Goal: Task Accomplishment & Management: Complete application form

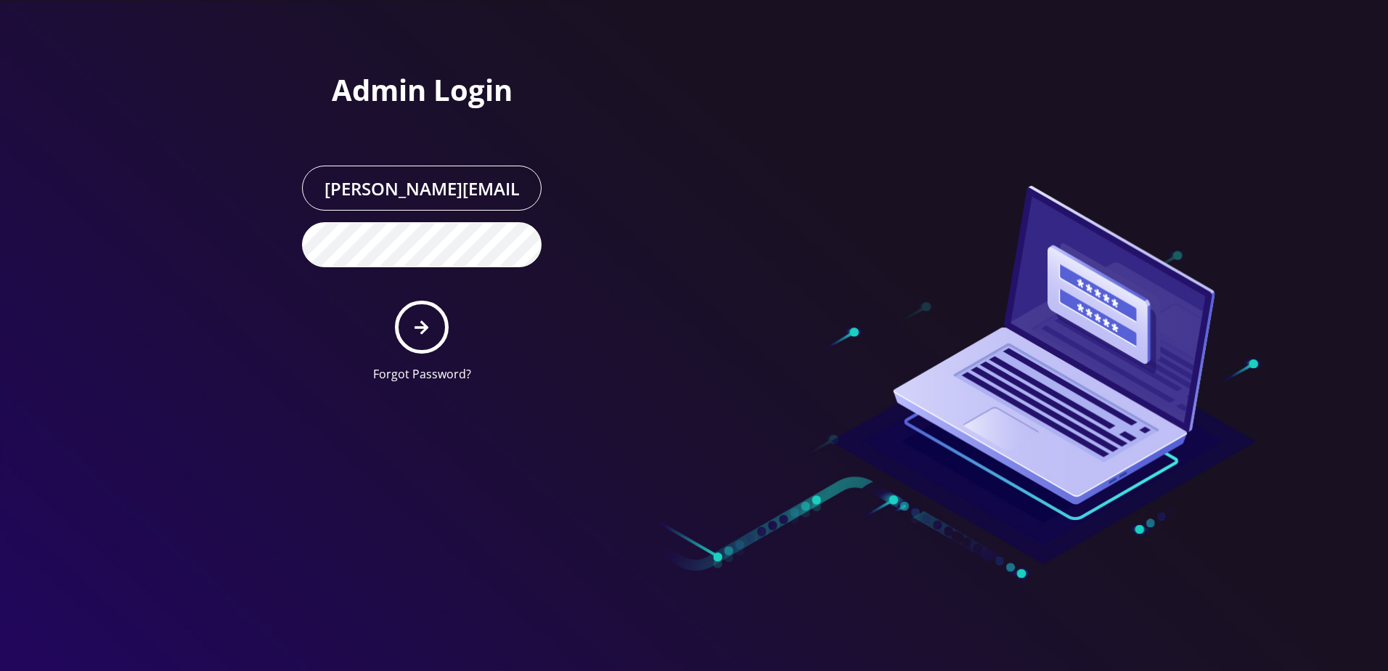
click at [424, 328] on icon "submit" at bounding box center [422, 327] width 14 height 14
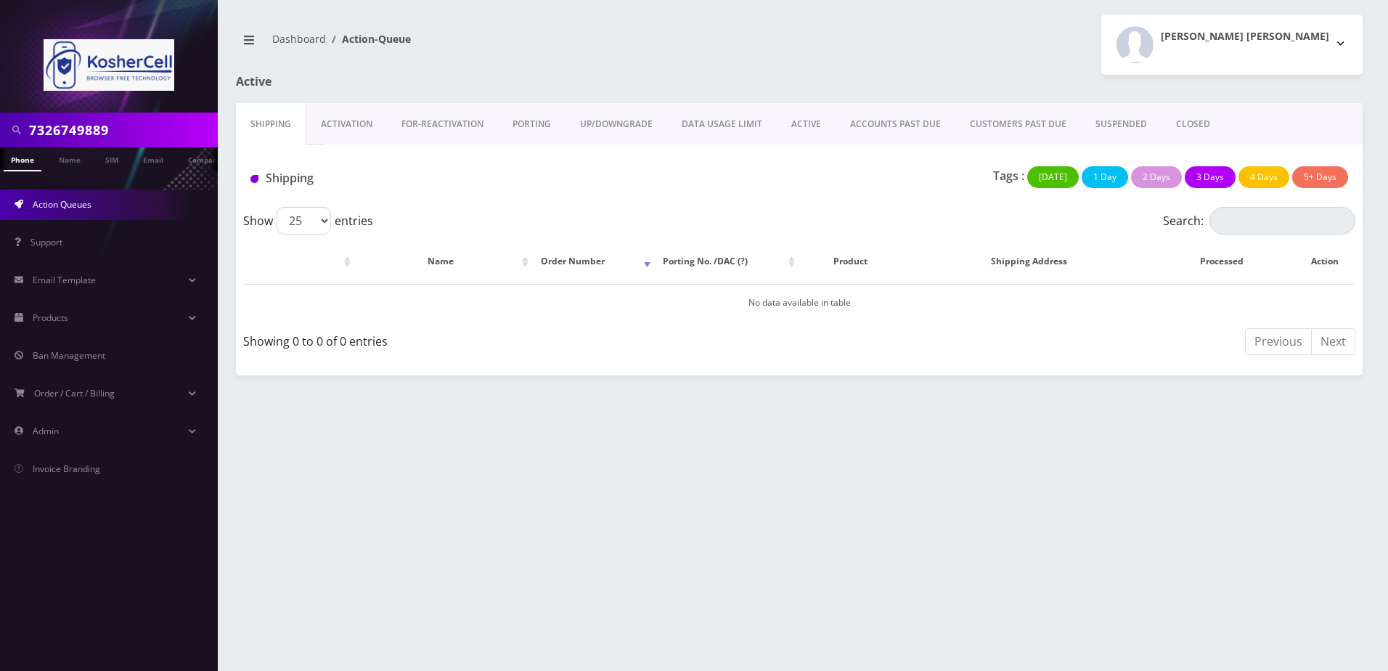
click at [129, 123] on input "7326749889" at bounding box center [121, 130] width 185 height 28
paste input "[PHONE_NUMBER]"
click at [86, 130] on input "[PHONE_NUMBER]" at bounding box center [121, 130] width 185 height 28
type input "3134932044"
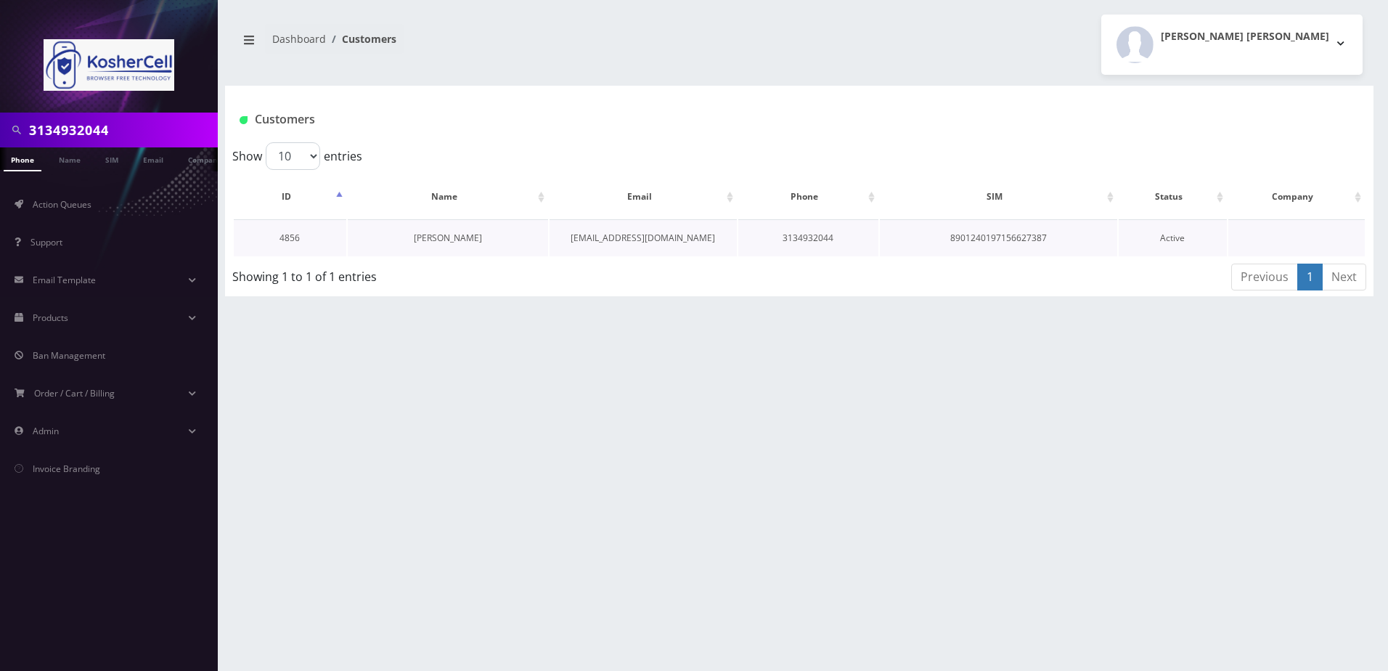
click at [430, 240] on link "Avraham Friedman" at bounding box center [448, 238] width 68 height 12
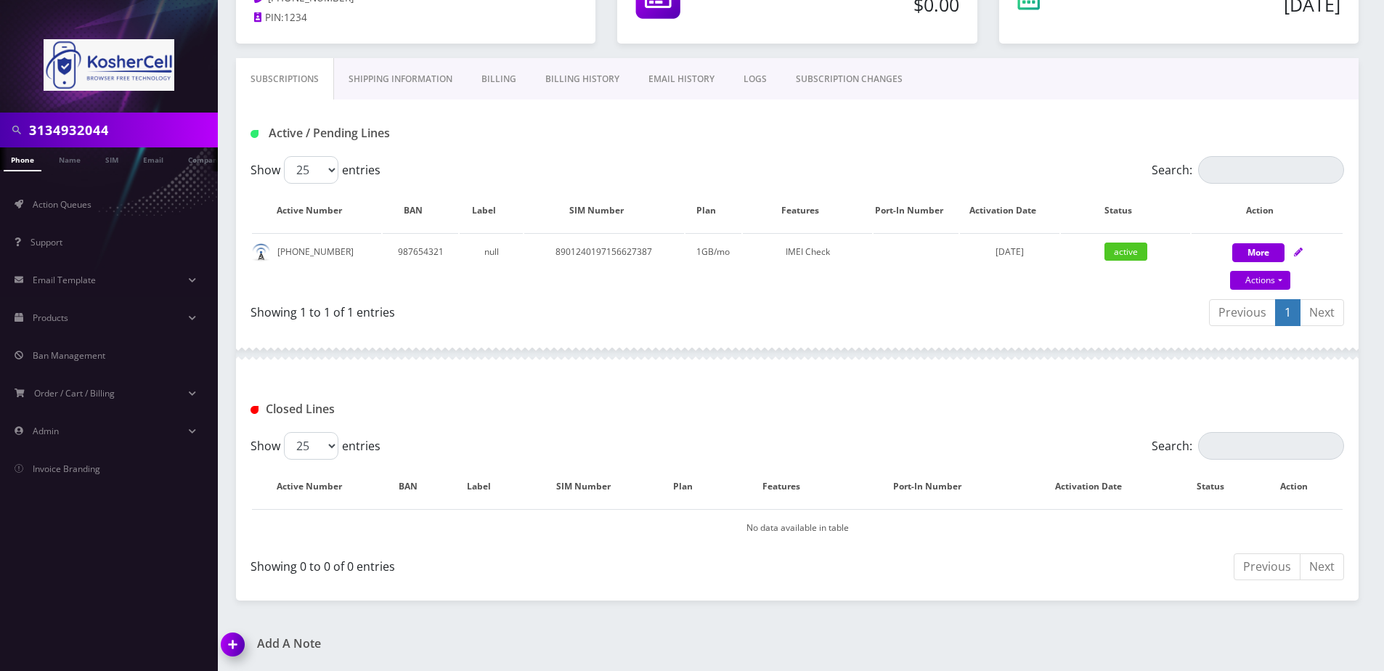
scroll to position [0, 7]
click at [126, 132] on input "3134932044" at bounding box center [121, 130] width 185 height 28
type input "[PERSON_NAME]"
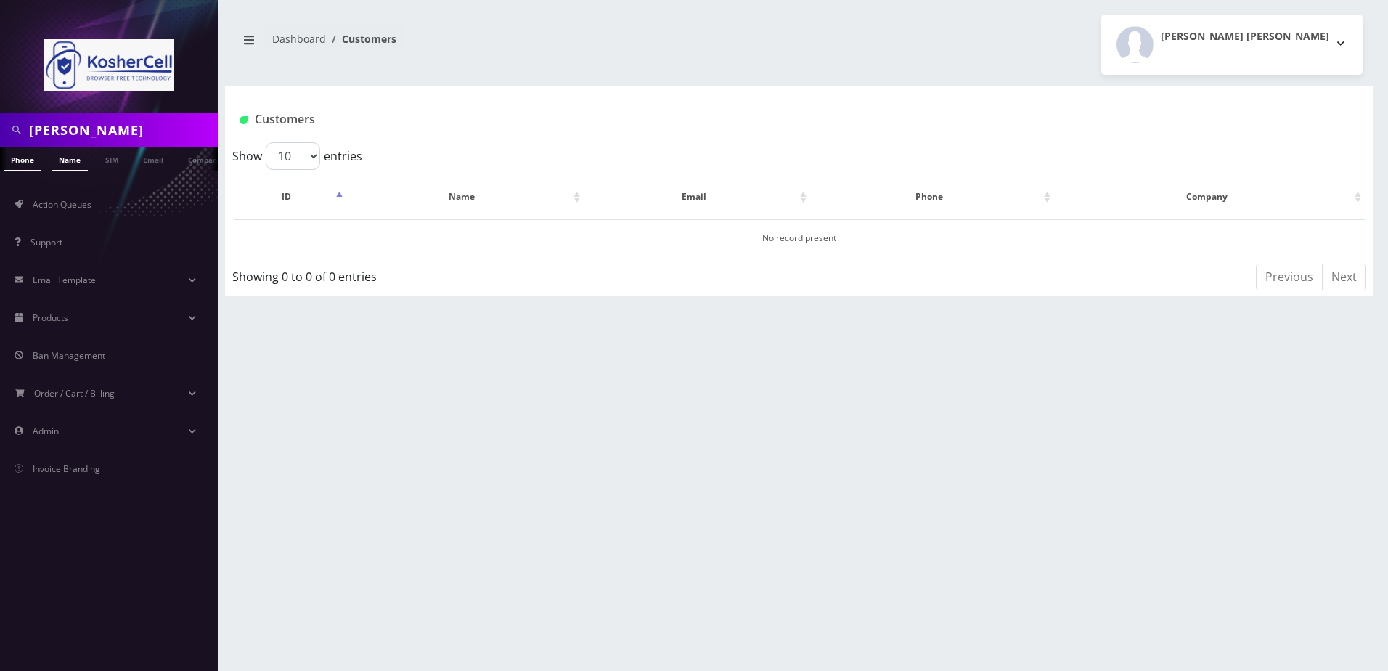
click at [60, 155] on link "Name" at bounding box center [70, 159] width 36 height 24
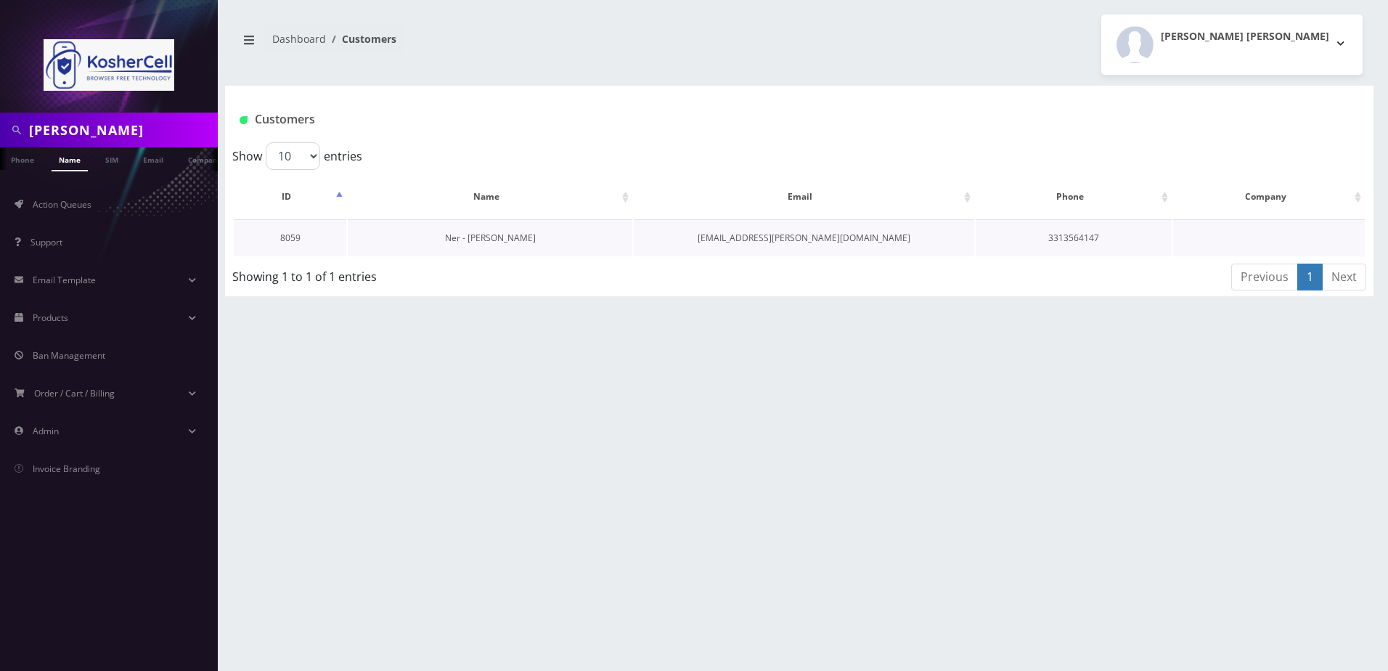
click at [507, 243] on link "Ner - [PERSON_NAME]" at bounding box center [490, 238] width 91 height 12
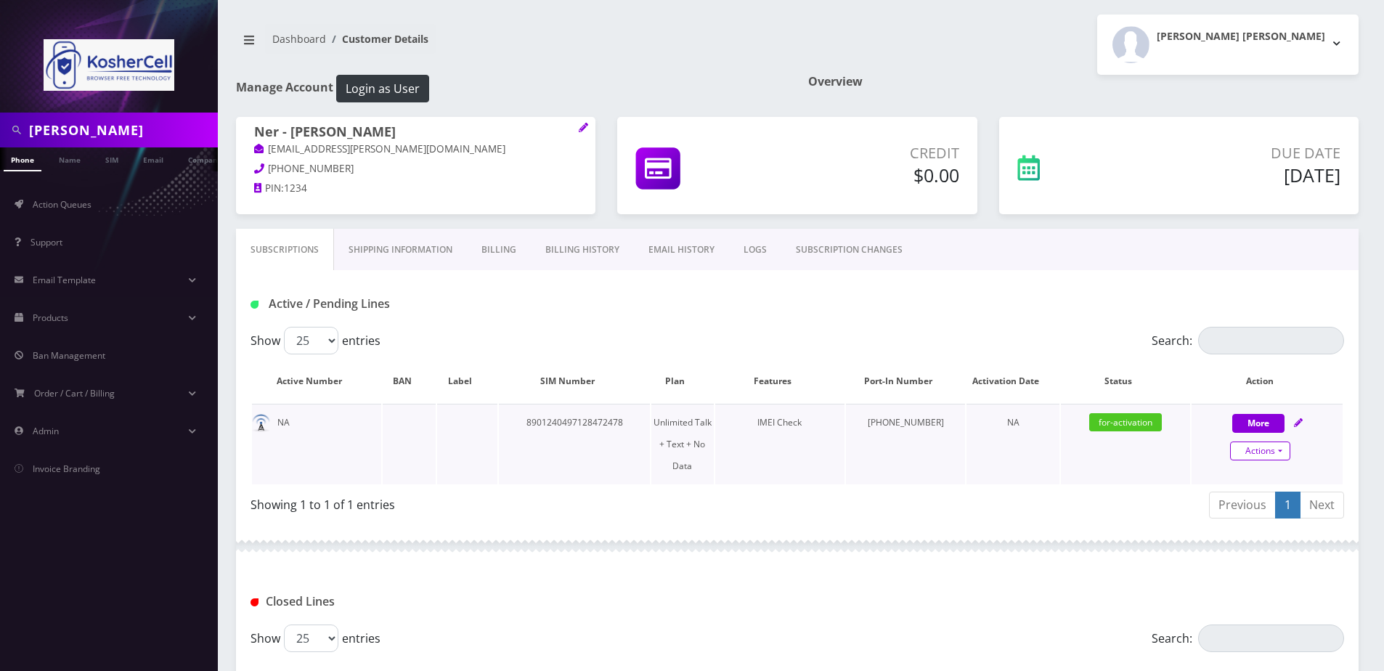
click at [1278, 456] on link "Actions" at bounding box center [1260, 450] width 60 height 19
select select "363"
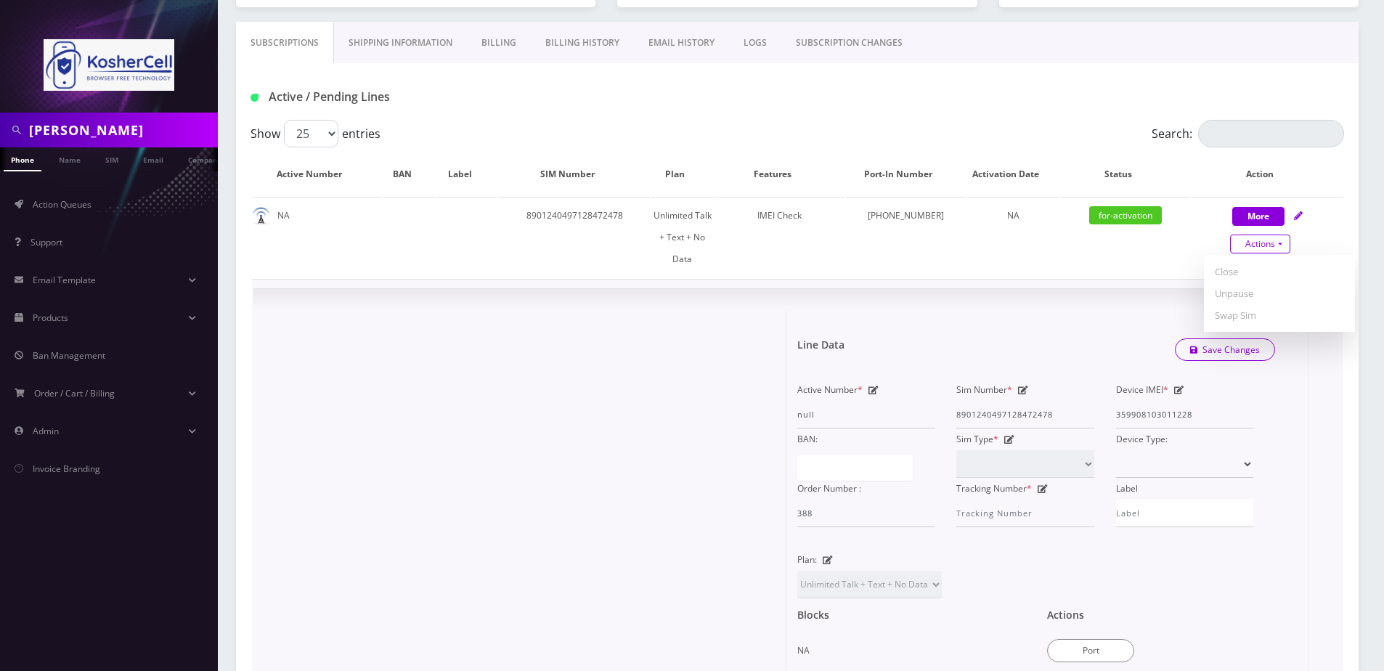
scroll to position [218, 0]
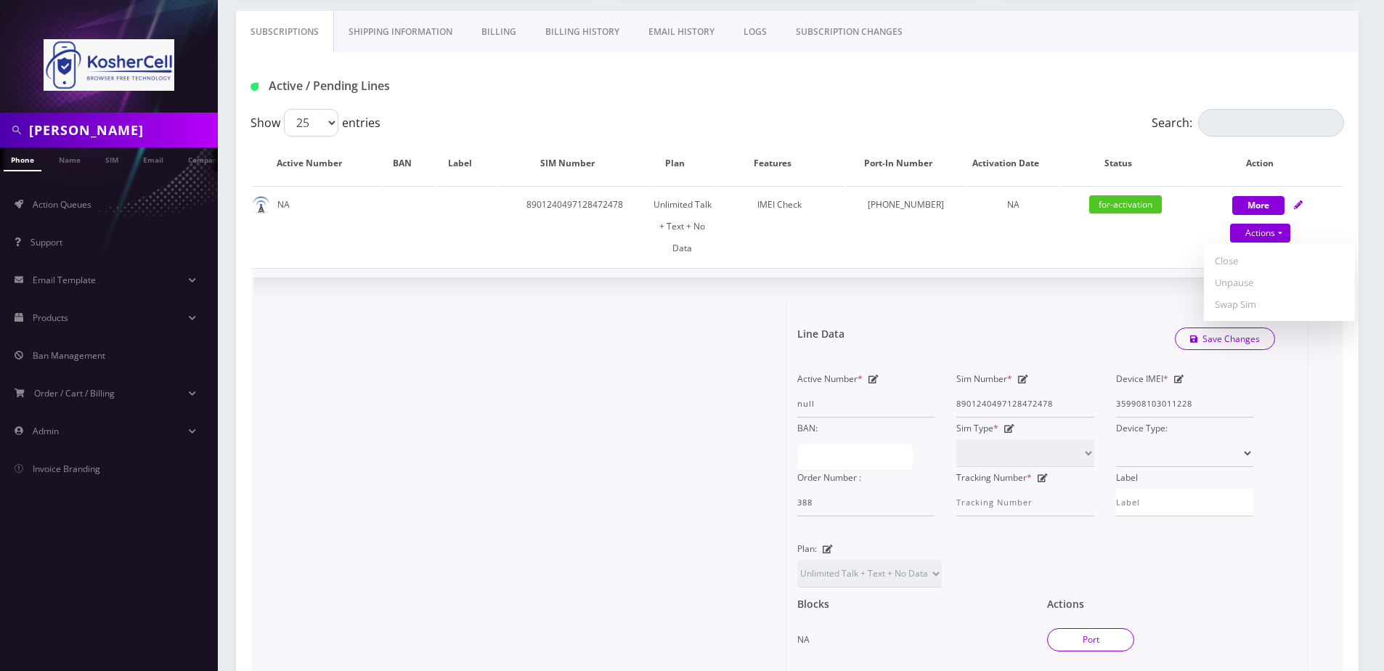
click at [1095, 628] on button "Port" at bounding box center [1090, 639] width 87 height 23
type input "[PERSON_NAME]"
type input "[STREET_ADDRESS][PERSON_NAME]"
type input "Lincolnwood"
select select "IL"
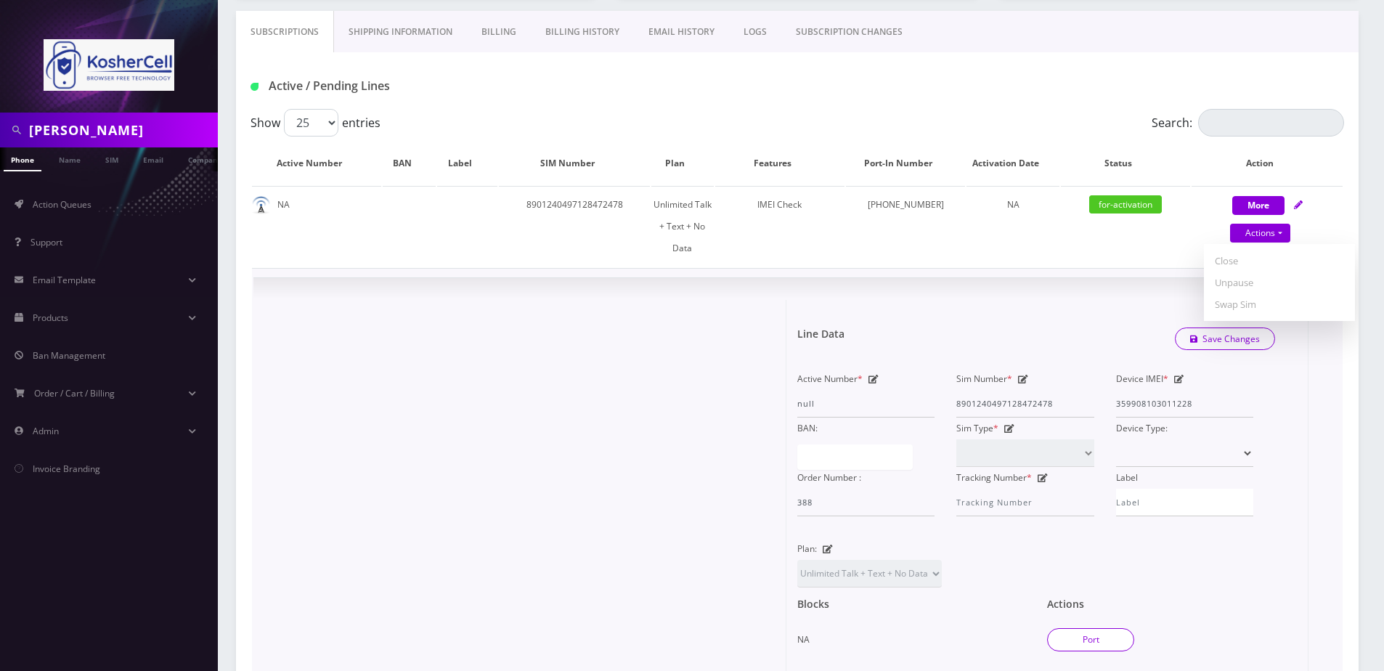
type input "60712"
type input "8901240497128472478"
type input "3313564147"
type input "T-Mobile"
type input "15492900"
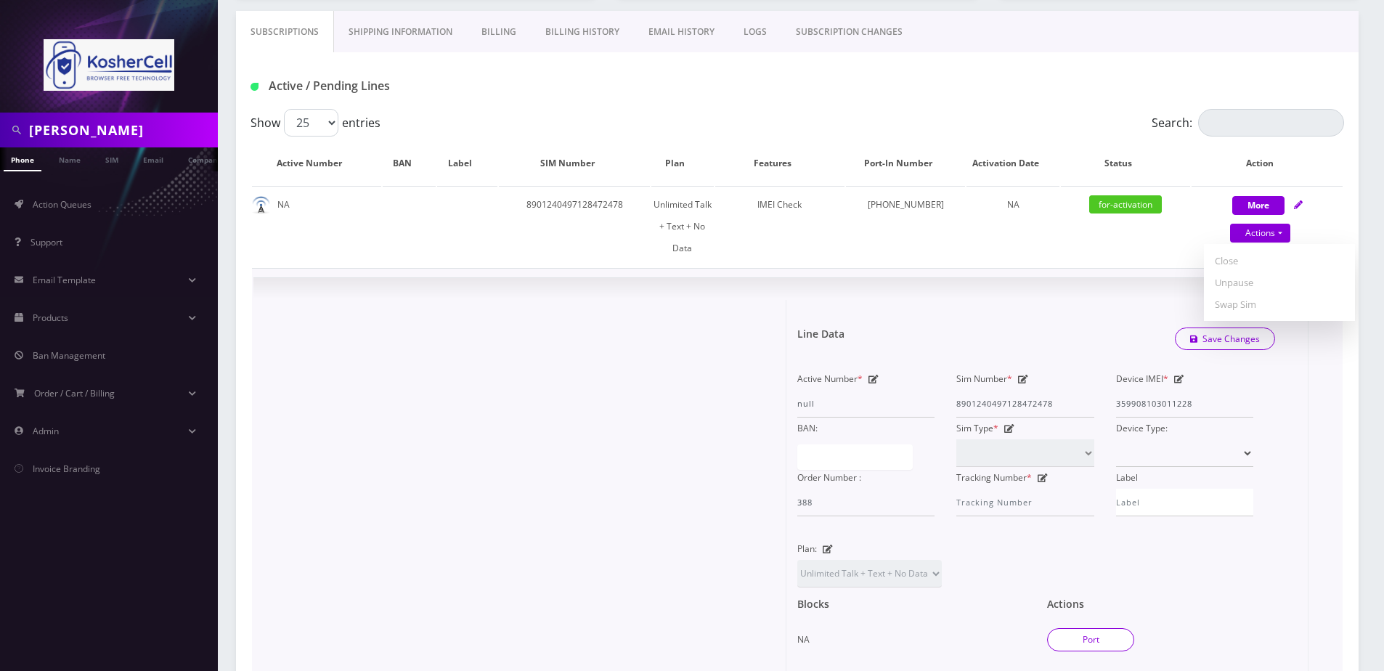
type input "410145"
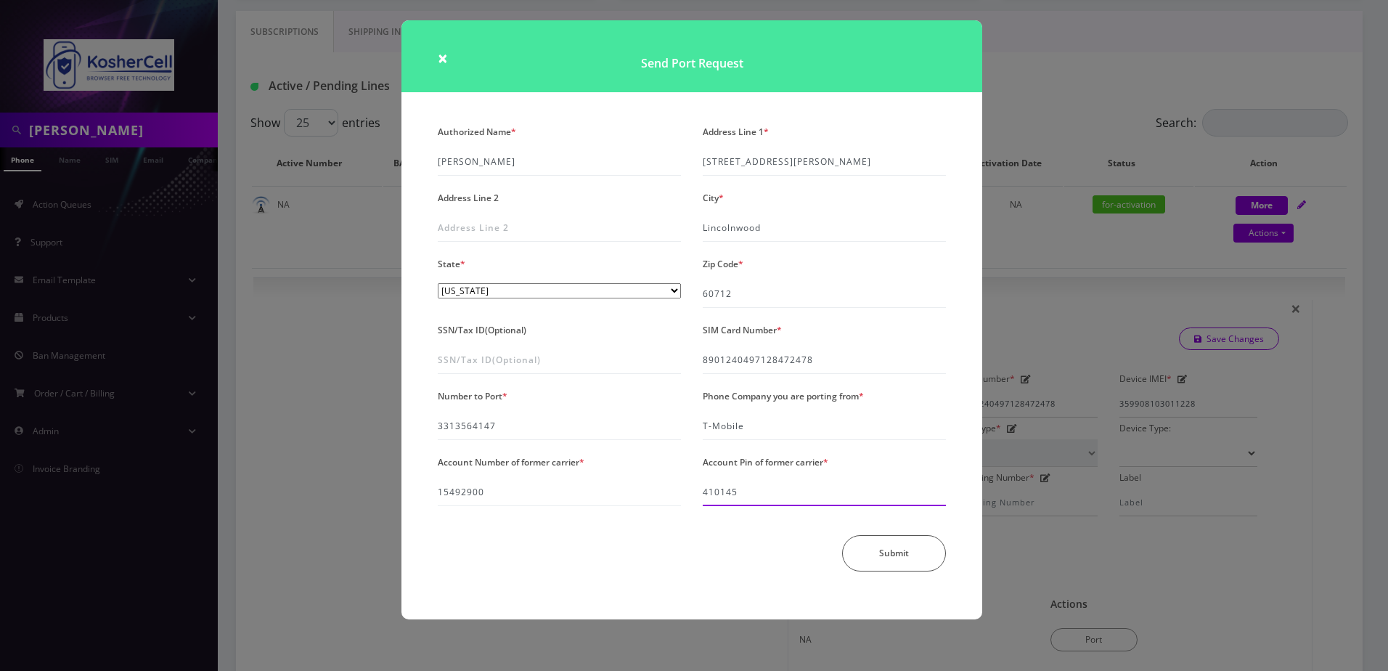
click at [751, 490] on input "410145" at bounding box center [824, 492] width 243 height 28
click at [747, 494] on input "410145" at bounding box center [824, 492] width 243 height 28
click at [682, 547] on div "Submit" at bounding box center [692, 556] width 530 height 36
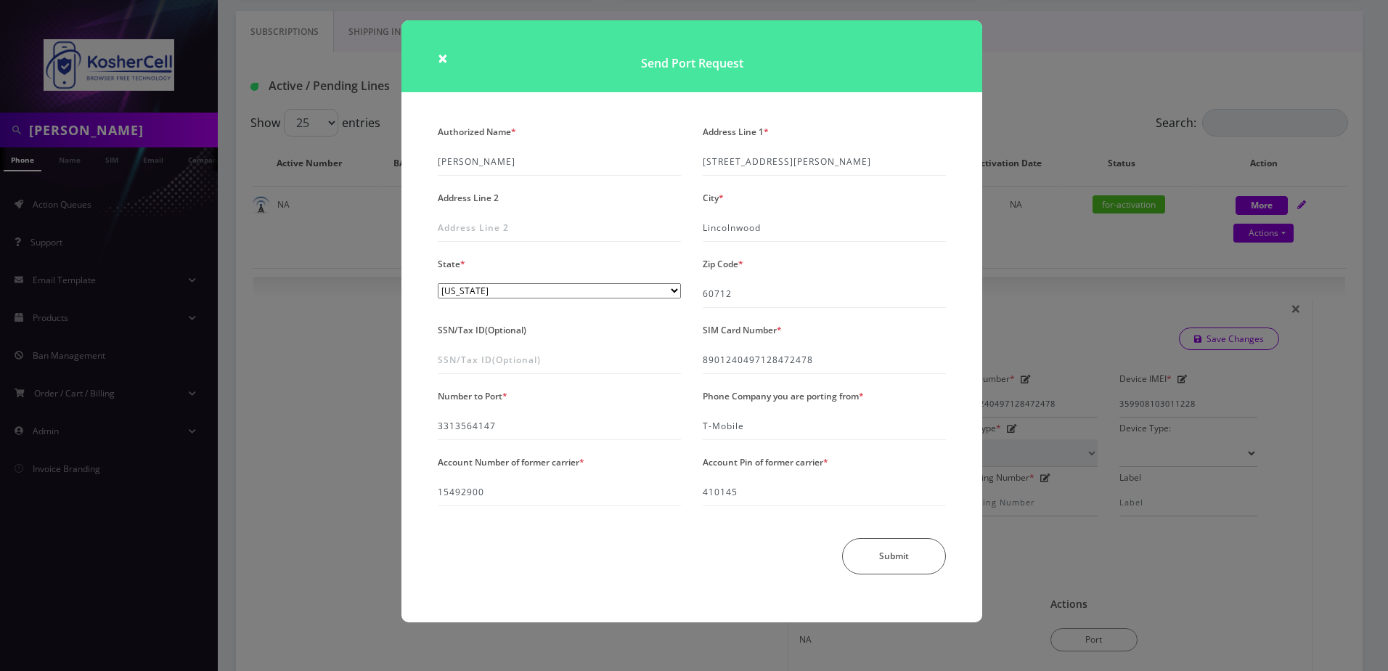
click at [1087, 534] on div "× Send Port Request Authorized Name * [PERSON_NAME] Address Line 1 * [STREET_AD…" at bounding box center [694, 335] width 1388 height 671
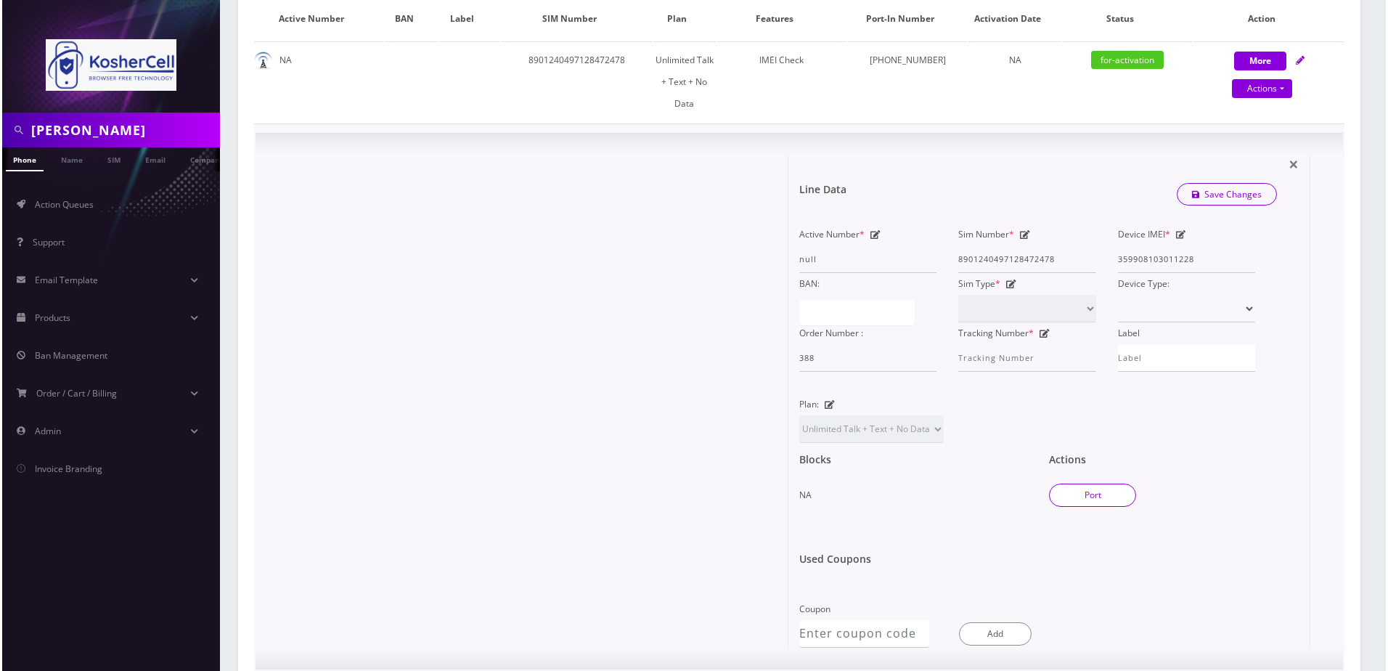
scroll to position [363, 0]
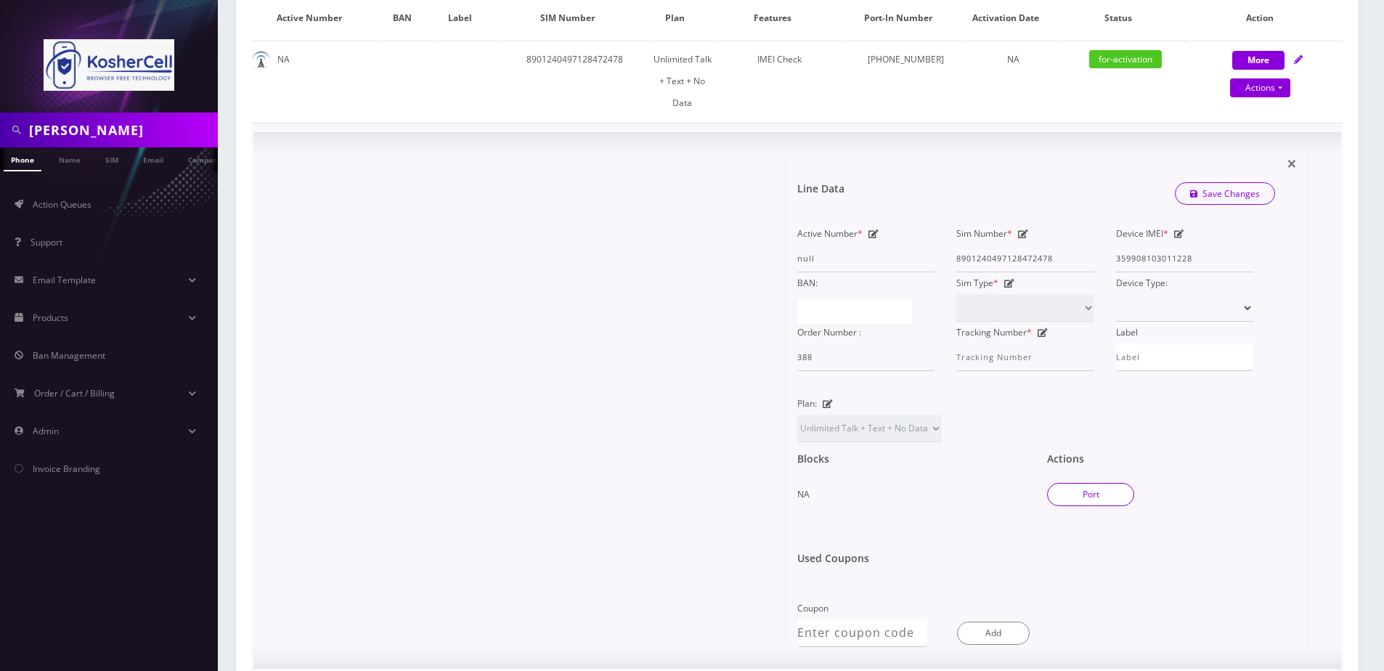
click at [1107, 483] on button "Port" at bounding box center [1090, 494] width 87 height 23
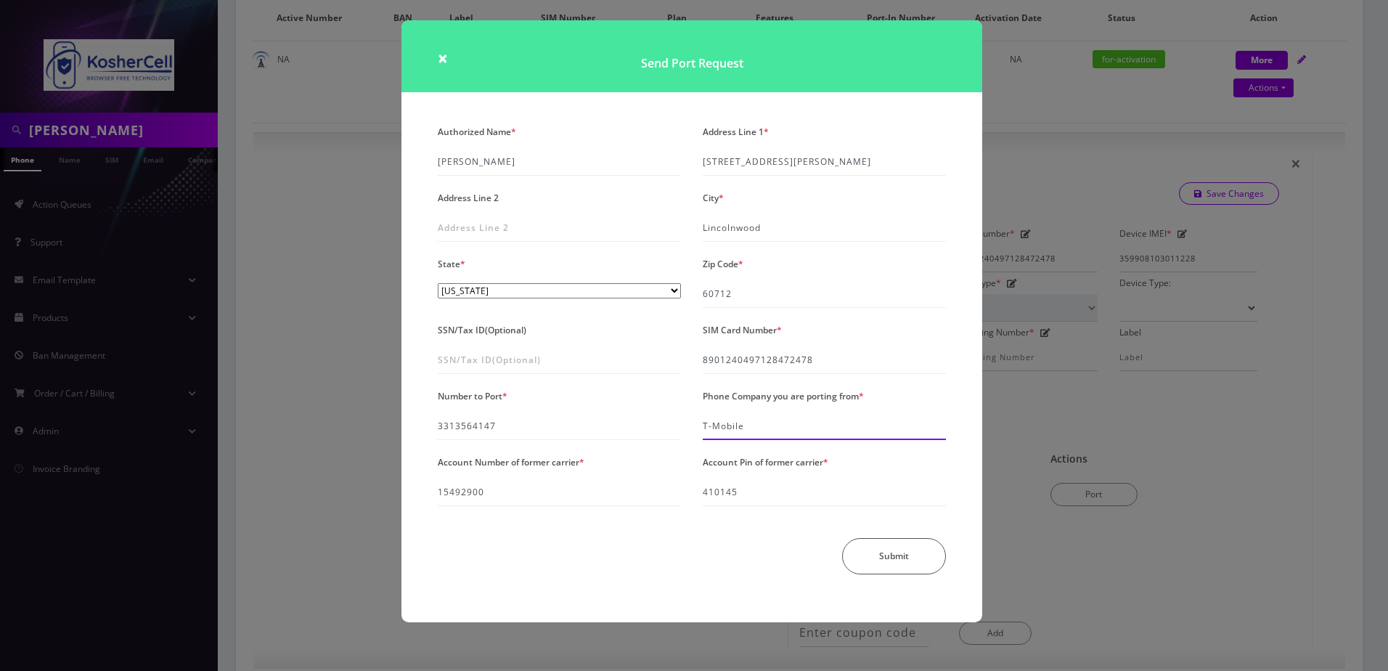
click at [785, 438] on div "Phone Company you are porting from * T-Mobile" at bounding box center [824, 412] width 265 height 54
click at [761, 428] on input "T-Mobile" at bounding box center [824, 426] width 243 height 28
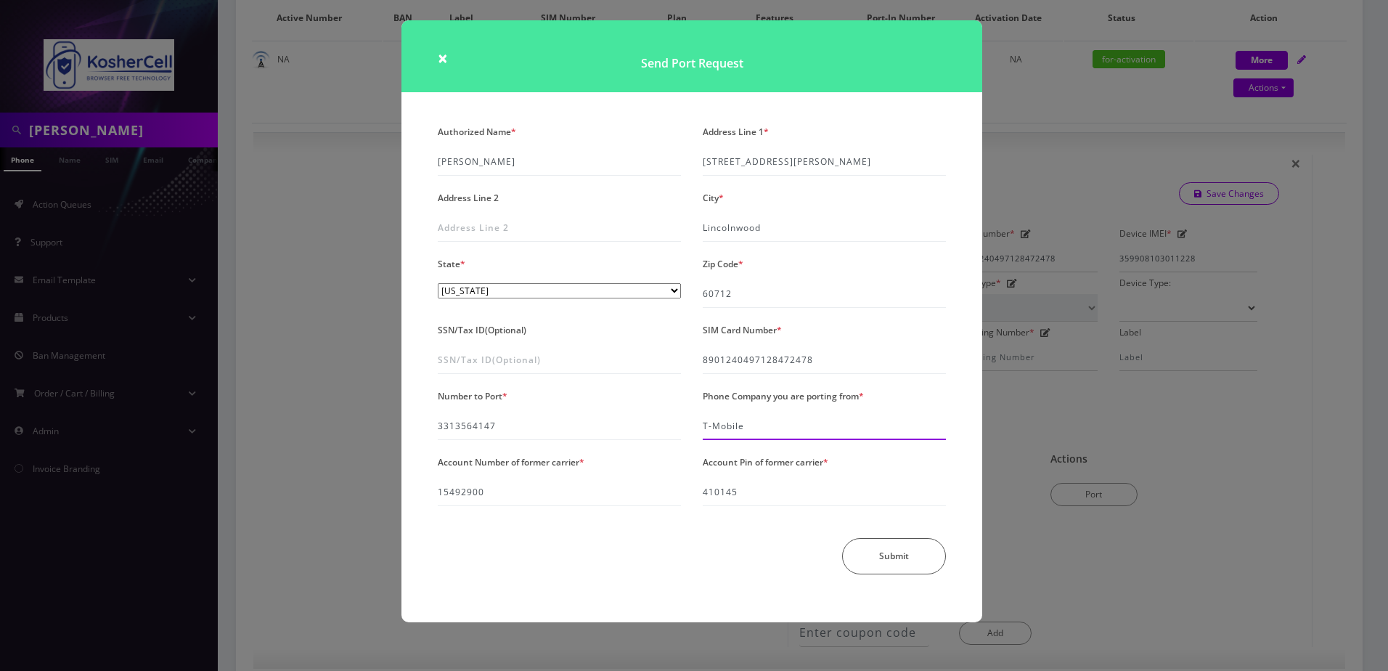
click at [761, 428] on input "T-Mobile" at bounding box center [824, 426] width 243 height 28
